Goal: Find specific page/section: Find specific page/section

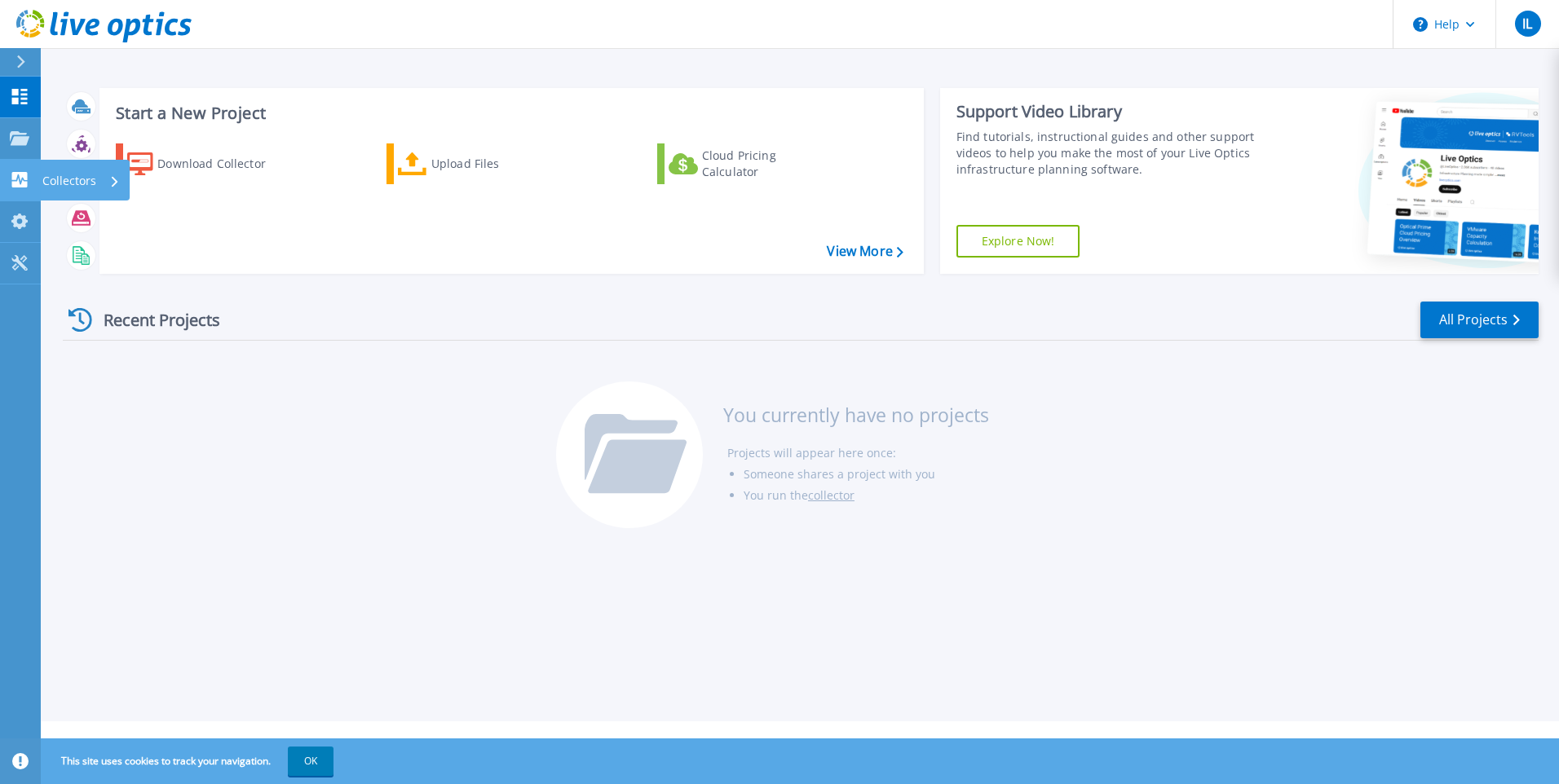
click at [31, 180] on div "Collectors" at bounding box center [53, 180] width 86 height 15
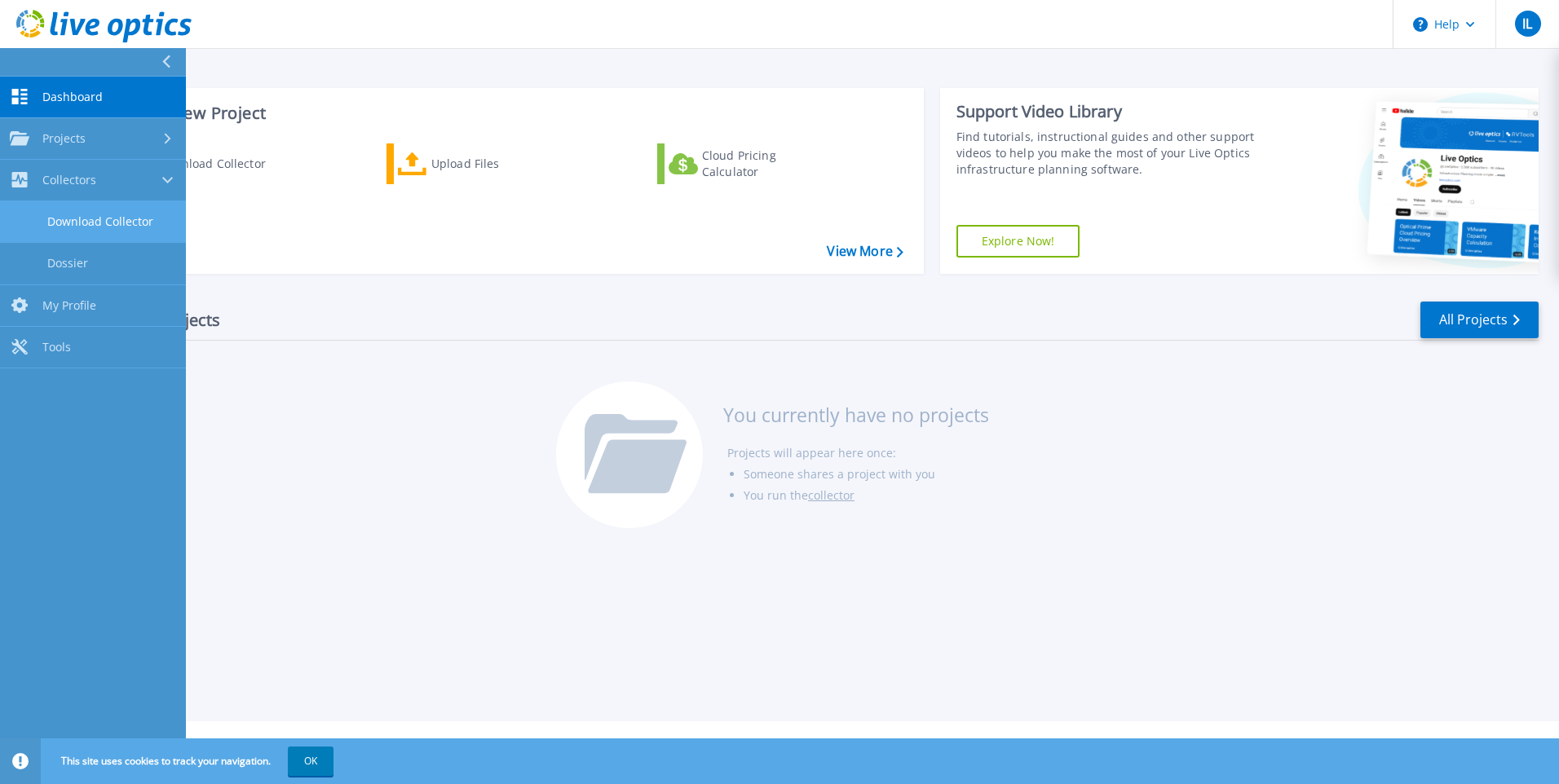
click at [102, 221] on link "Download Collector" at bounding box center [93, 222] width 186 height 42
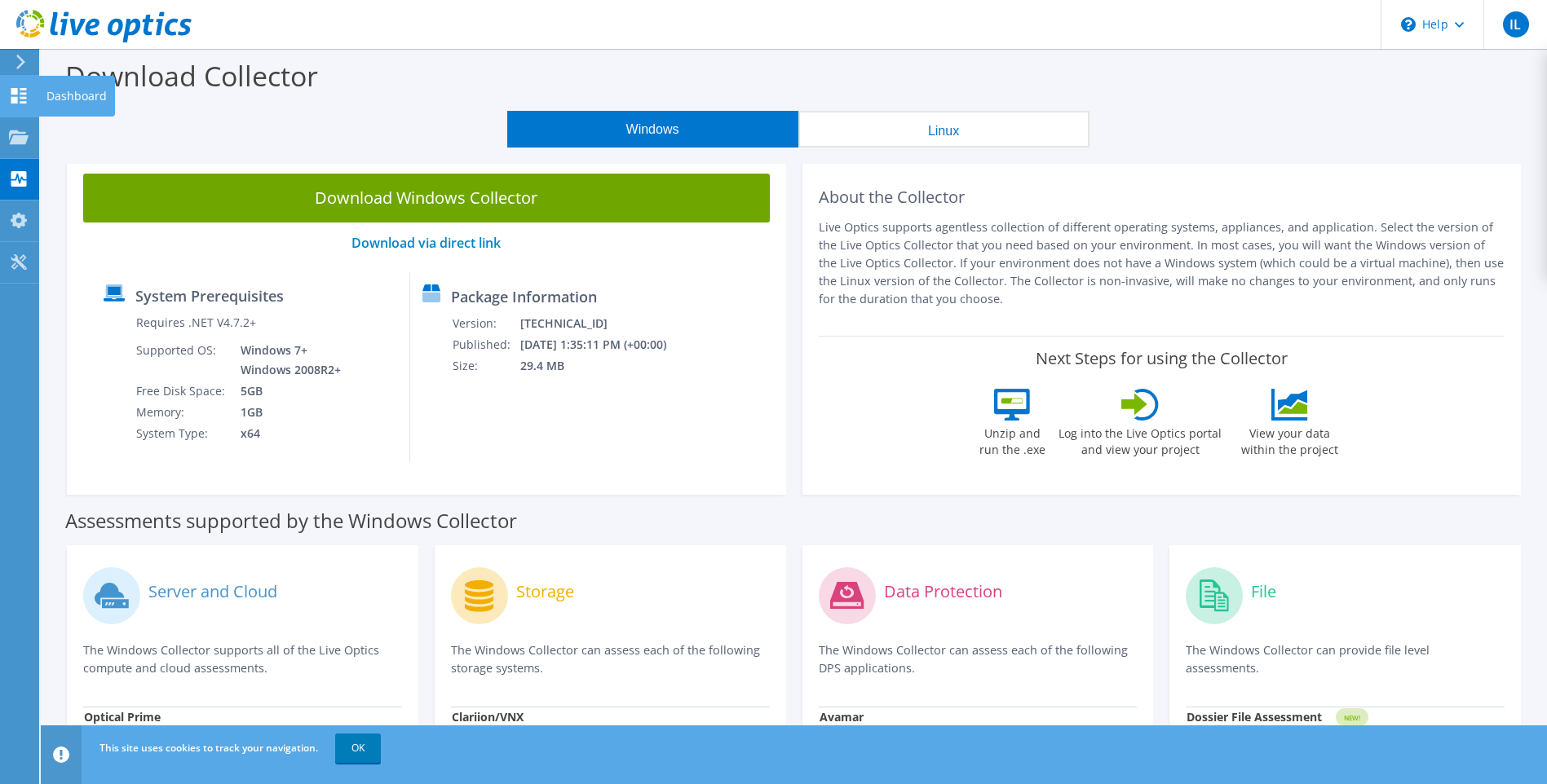
click at [21, 95] on icon at bounding box center [18, 95] width 19 height 15
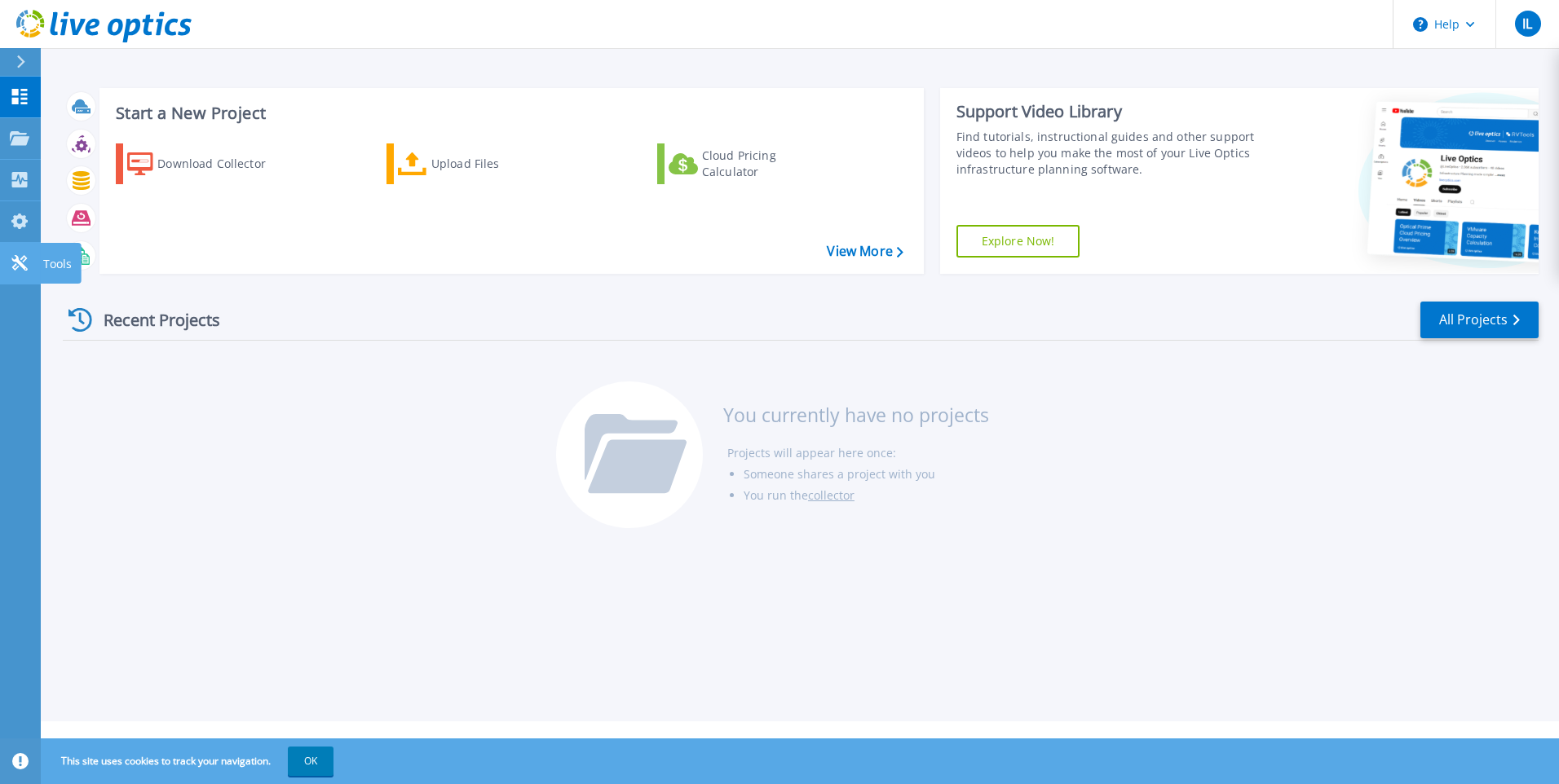
click at [27, 265] on icon at bounding box center [19, 263] width 19 height 15
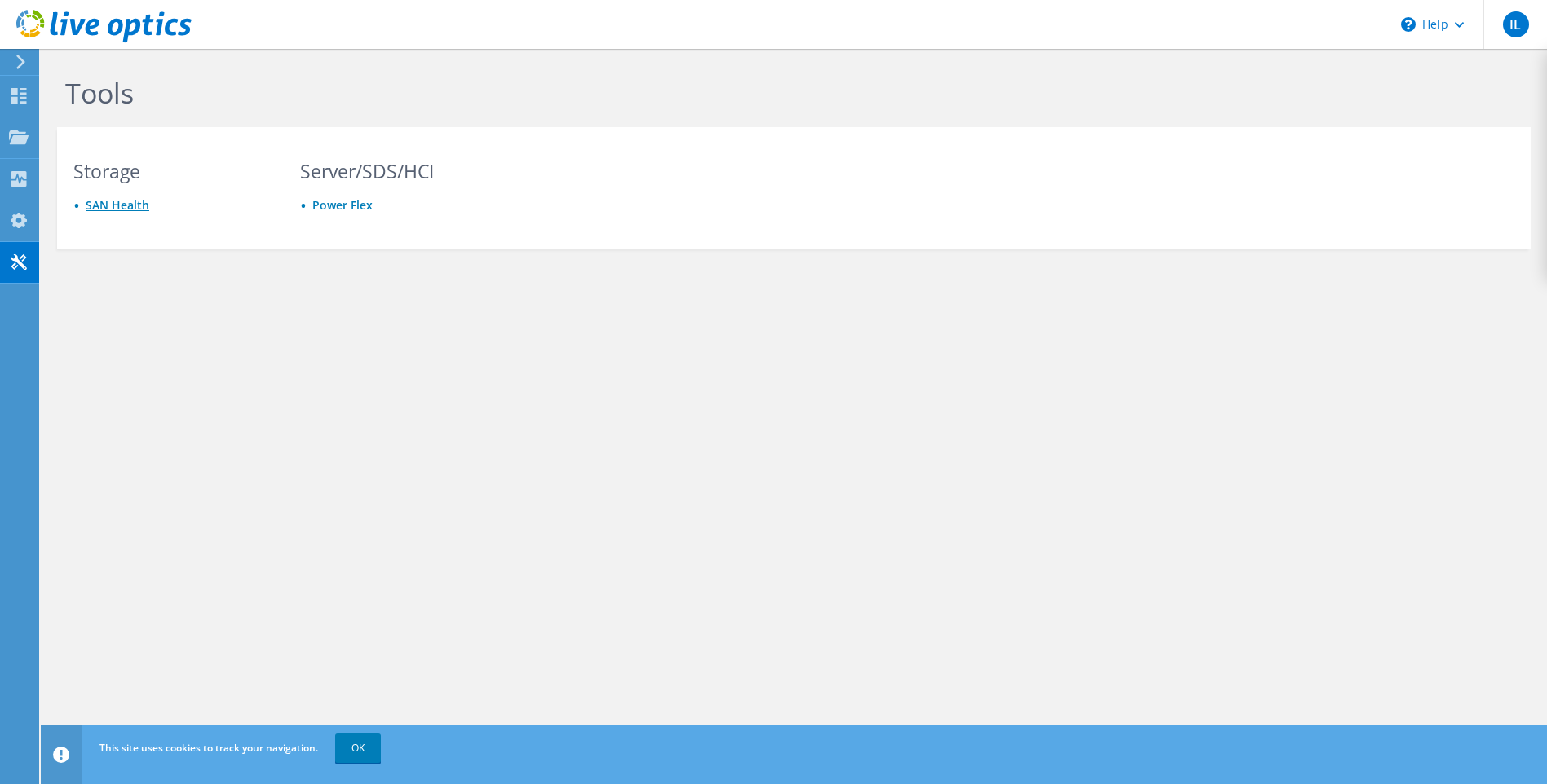
click at [113, 201] on link "SAN Health" at bounding box center [118, 205] width 64 height 15
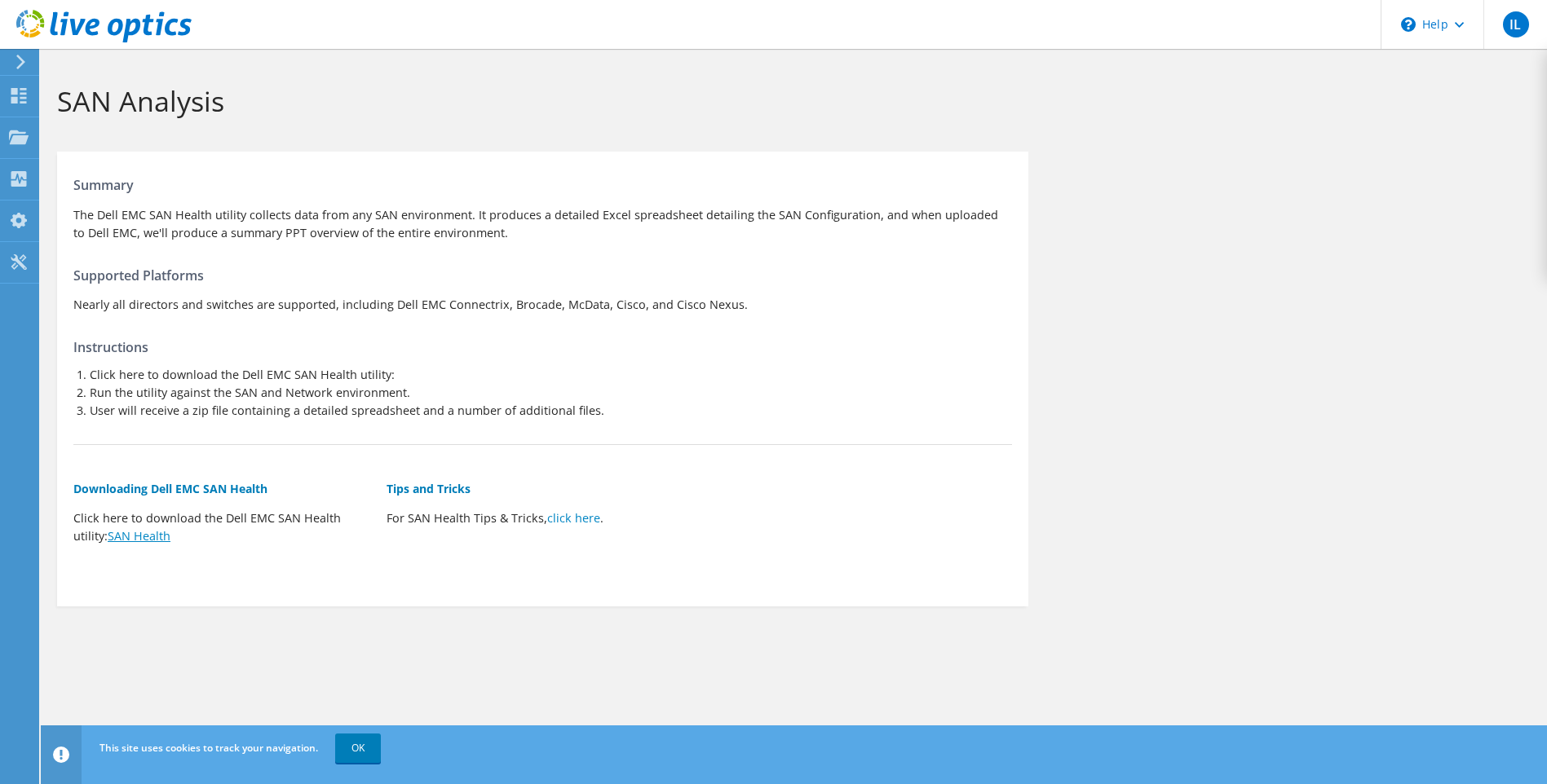
click at [159, 532] on link "SAN Health" at bounding box center [140, 536] width 63 height 15
click at [47, 104] on div "Dashboard" at bounding box center [76, 95] width 76 height 41
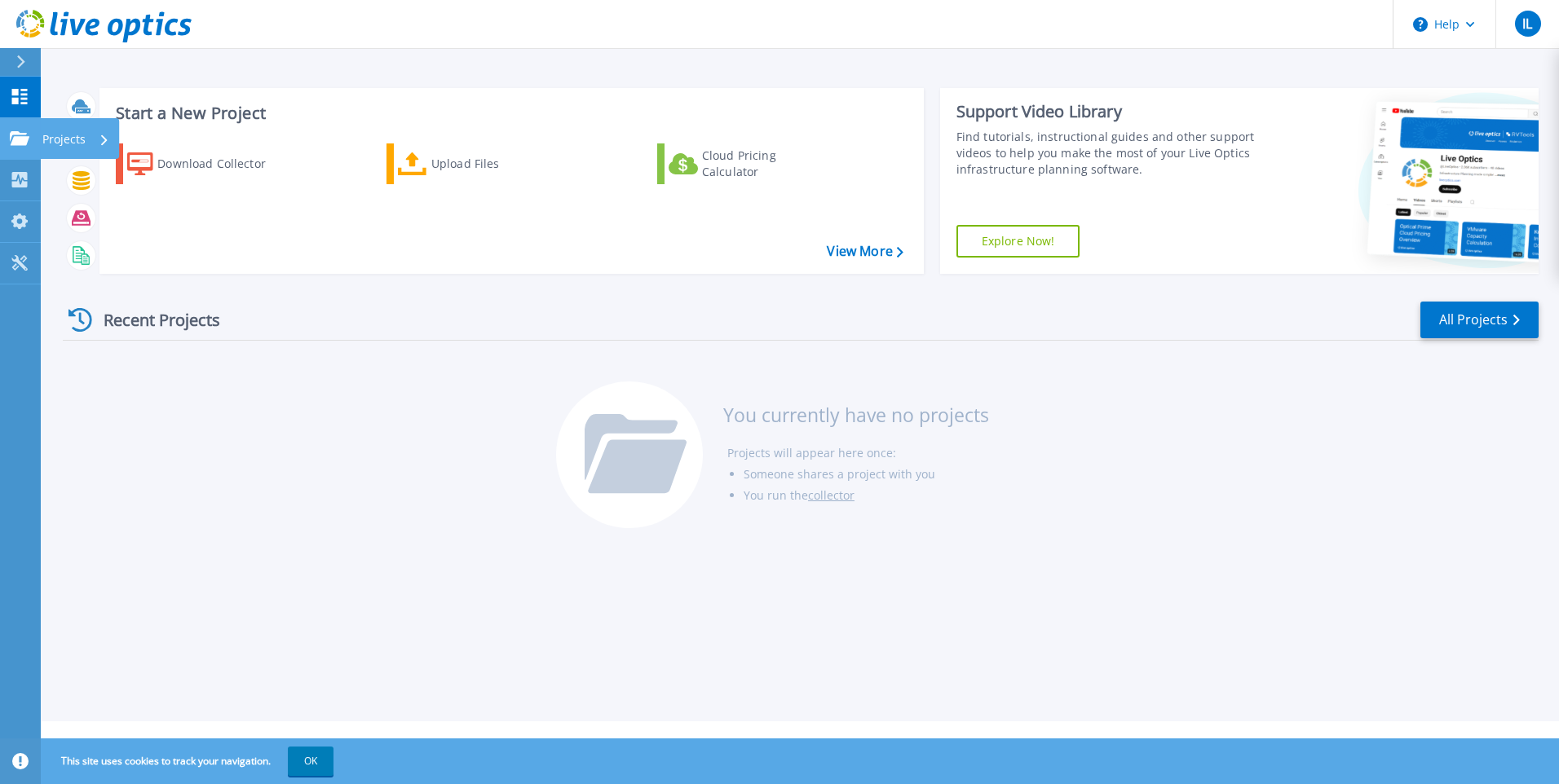
click at [83, 139] on p "Projects" at bounding box center [63, 139] width 43 height 42
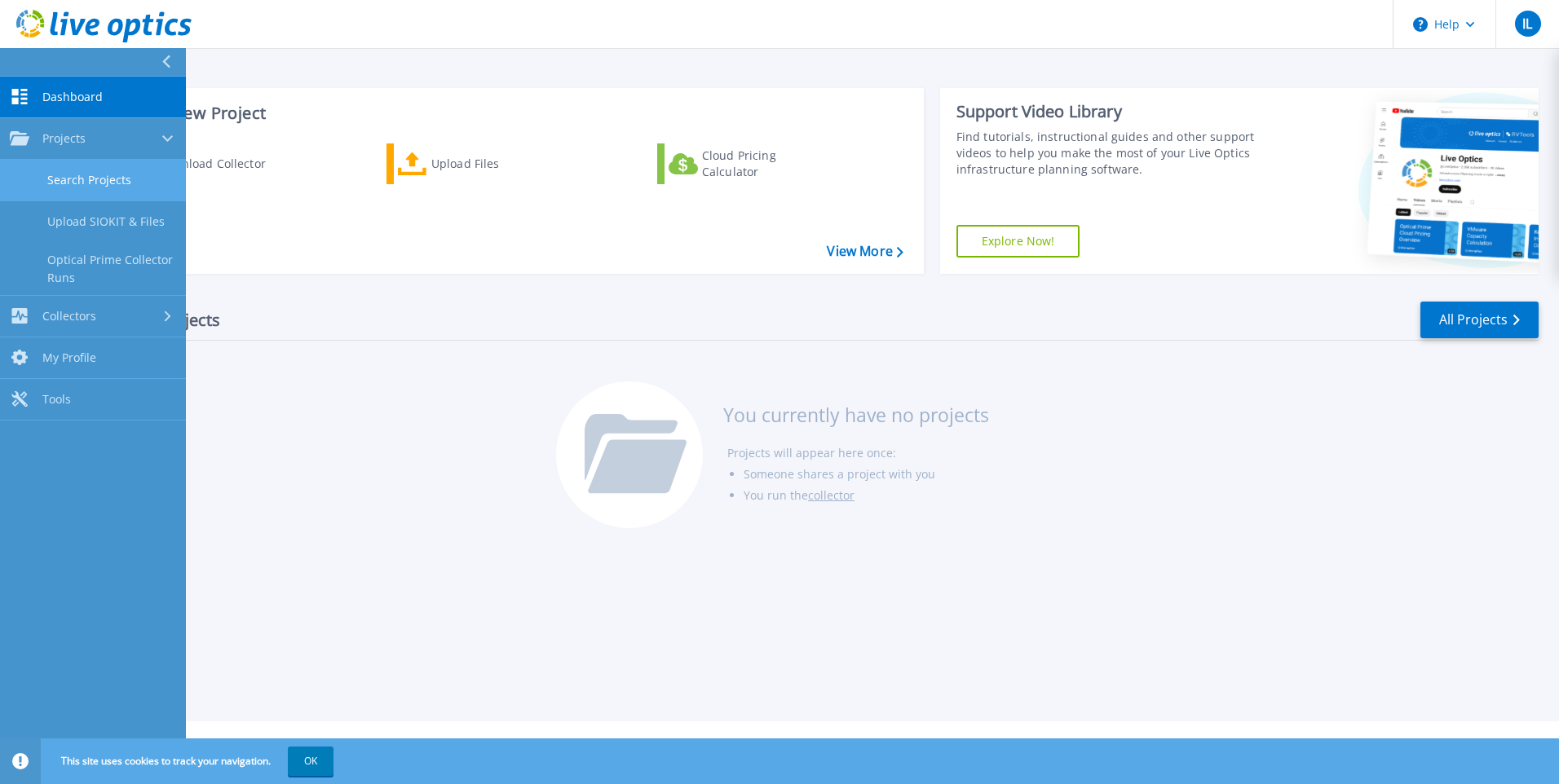
click at [100, 184] on link "Search Projects" at bounding box center [93, 180] width 186 height 42
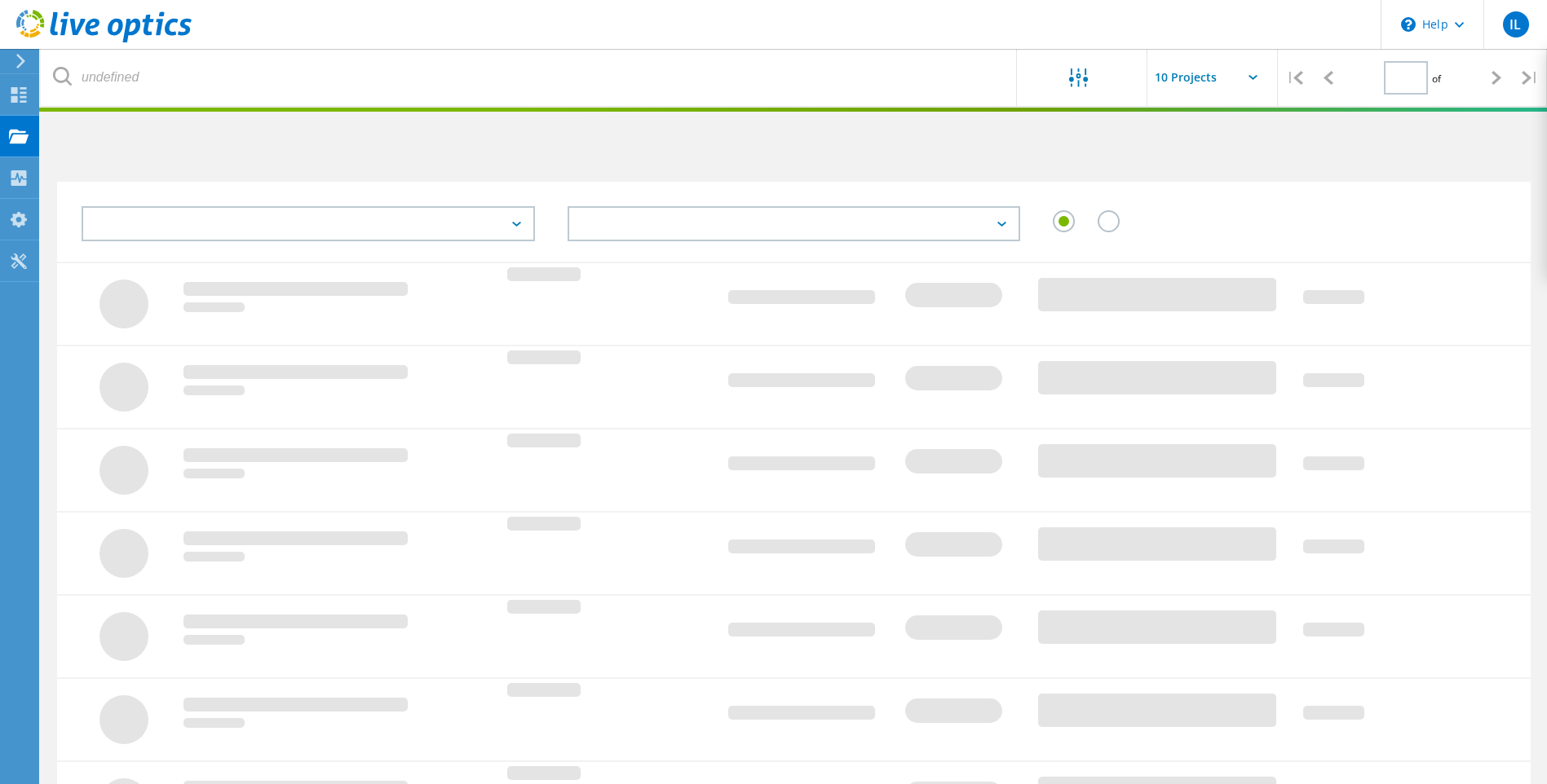
type input "1"
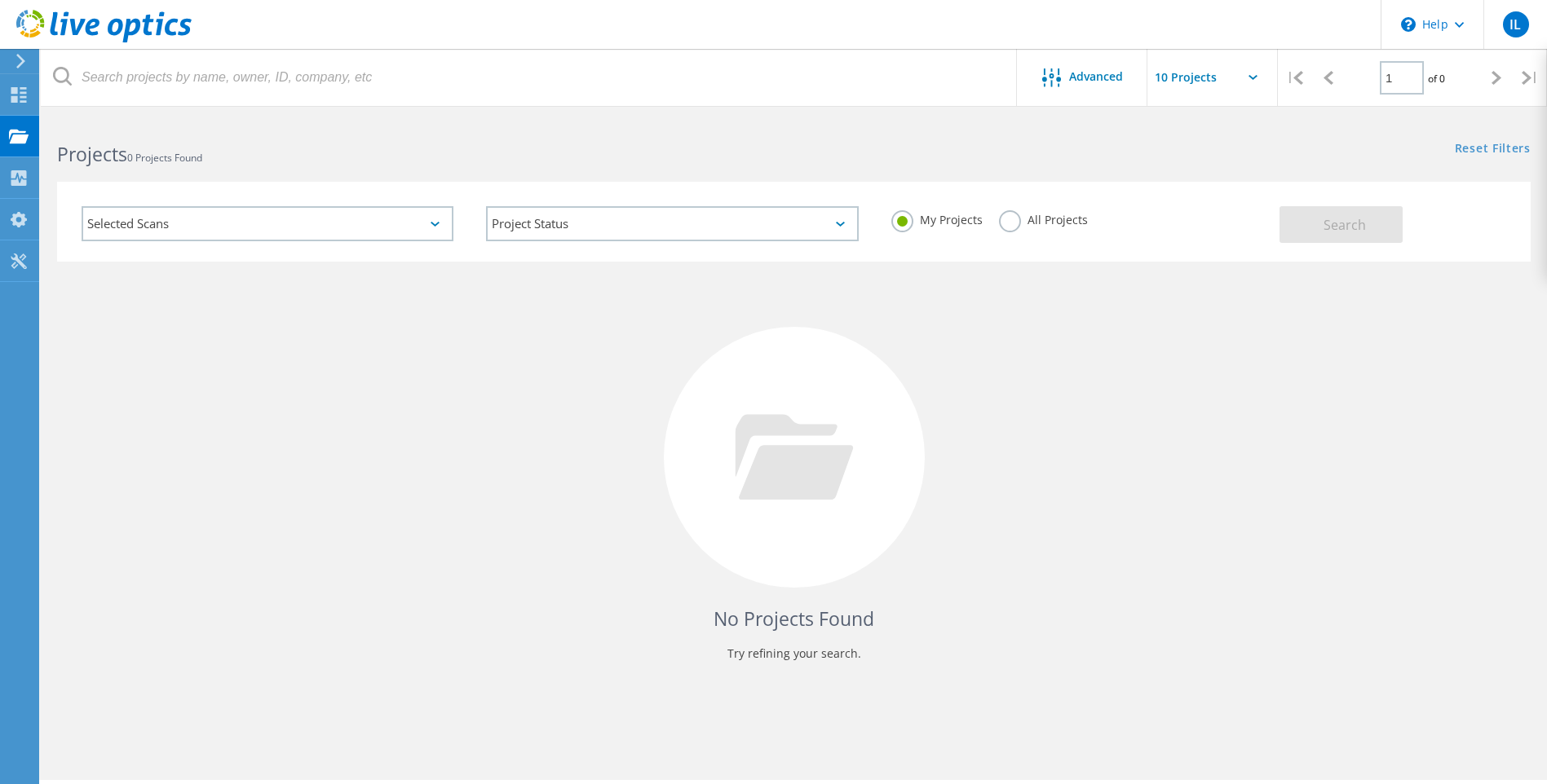
click at [999, 222] on label "All Projects" at bounding box center [1042, 218] width 89 height 15
click at [0, 0] on input "All Projects" at bounding box center [0, 0] width 0 height 0
click at [1332, 230] on span "Search" at bounding box center [1344, 224] width 42 height 18
click at [532, 447] on div "No Projects Found Try refining your search." at bounding box center [794, 472] width 1473 height 421
click at [48, 90] on div "Dashboard" at bounding box center [76, 95] width 60 height 11
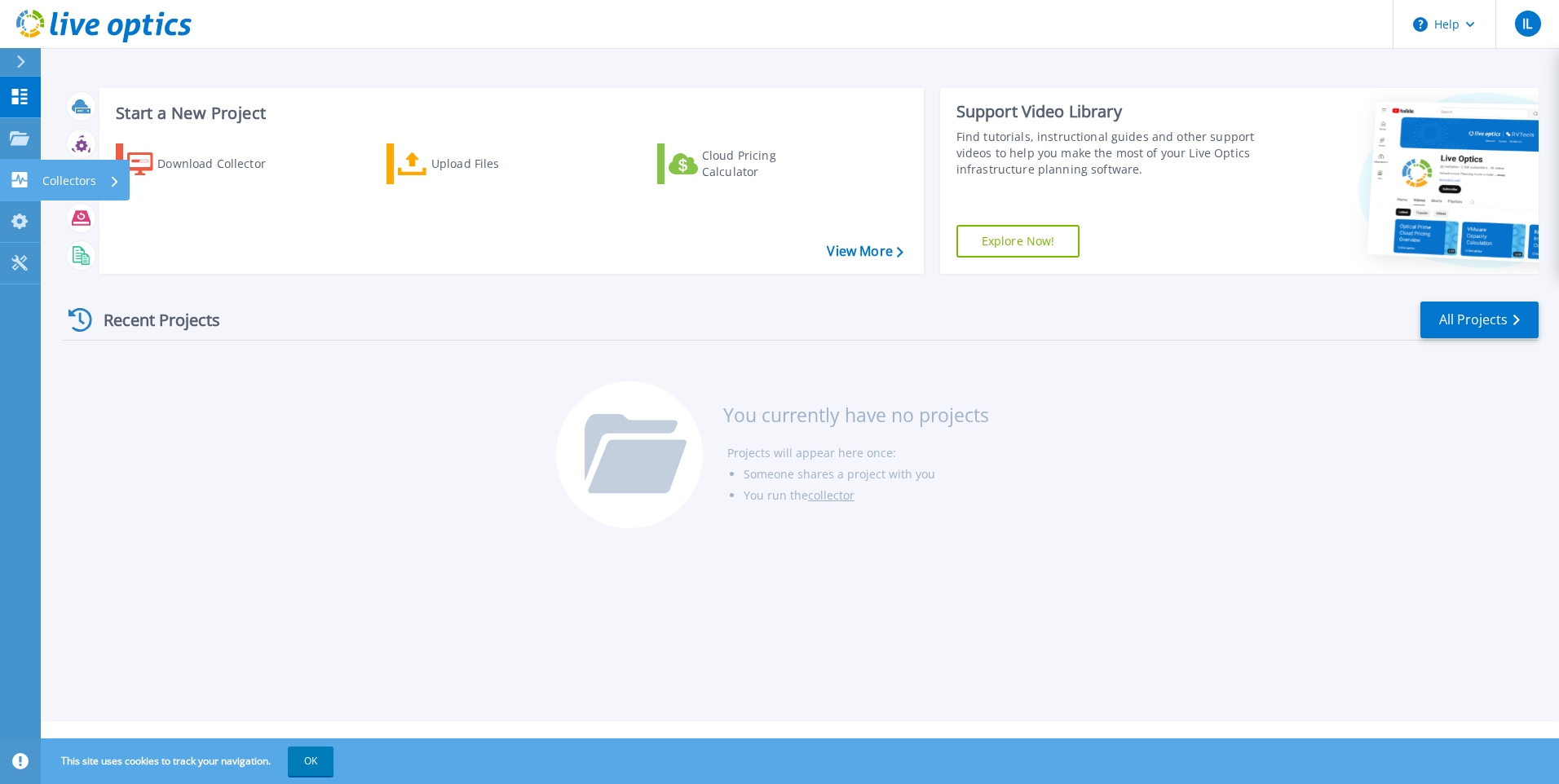
click at [65, 180] on p "Collectors" at bounding box center [69, 180] width 53 height 42
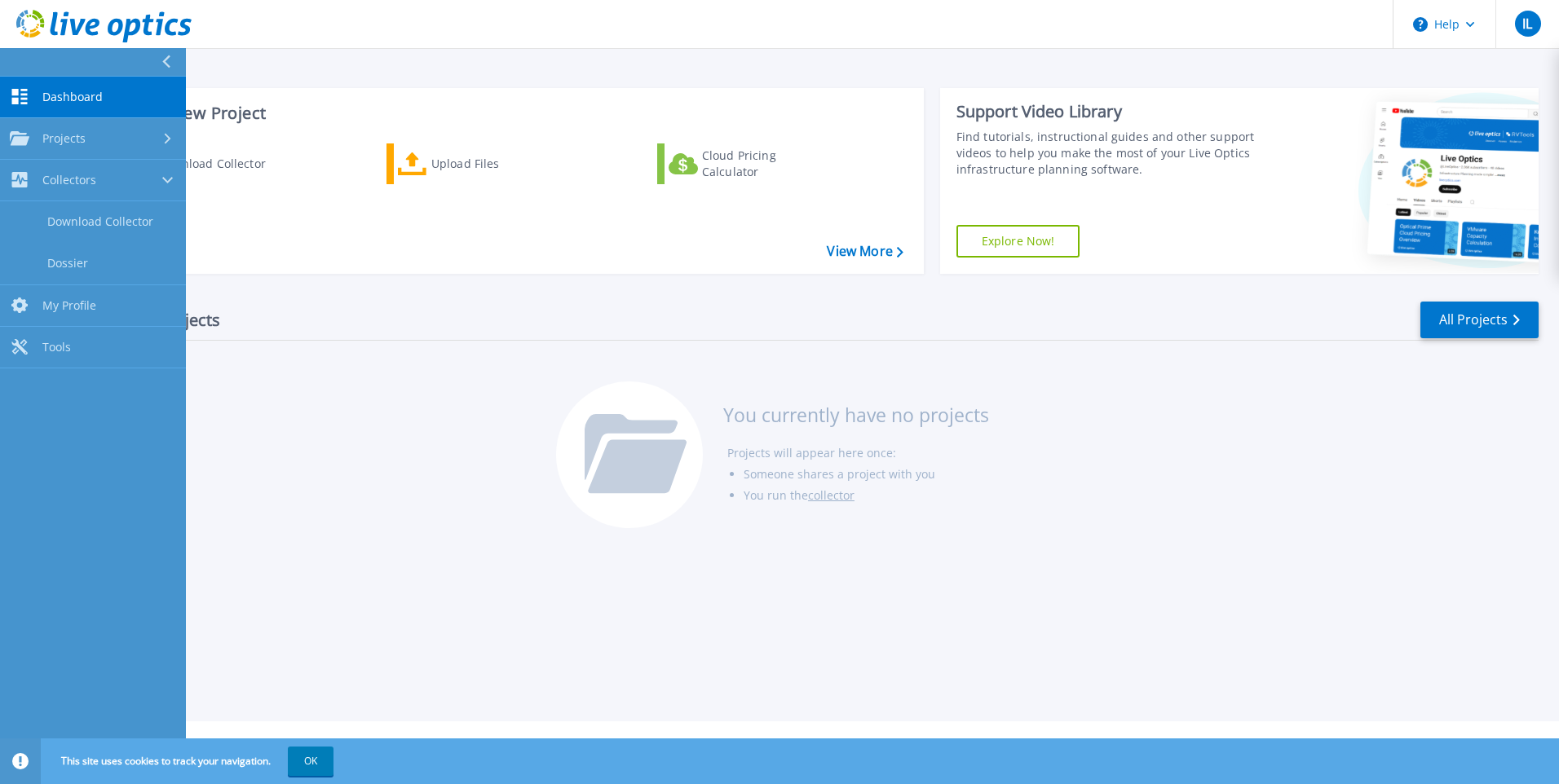
click at [451, 514] on div "Recent Projects All Projects You currently have no projects Projects will appea…" at bounding box center [801, 415] width 1476 height 258
